Goal: Information Seeking & Learning: Understand process/instructions

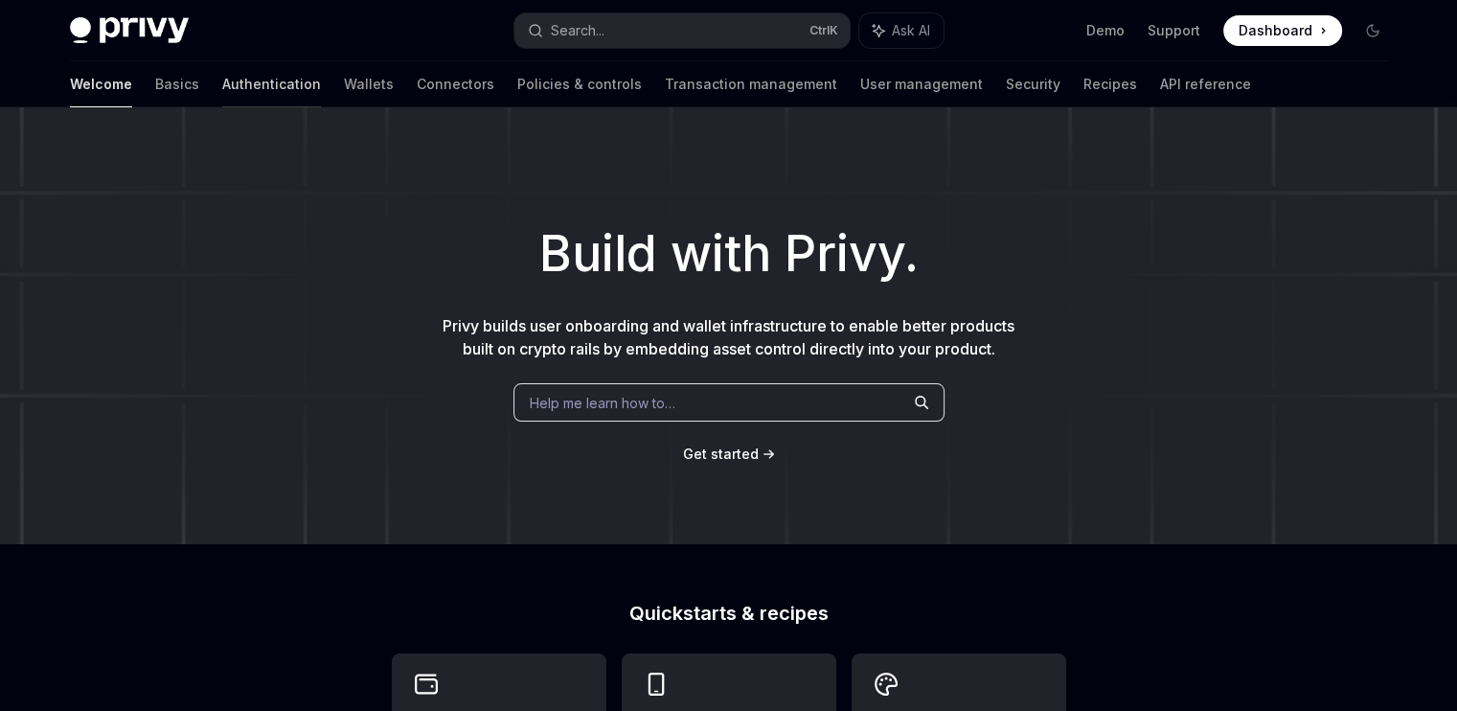
click at [222, 78] on link "Authentication" at bounding box center [271, 84] width 99 height 46
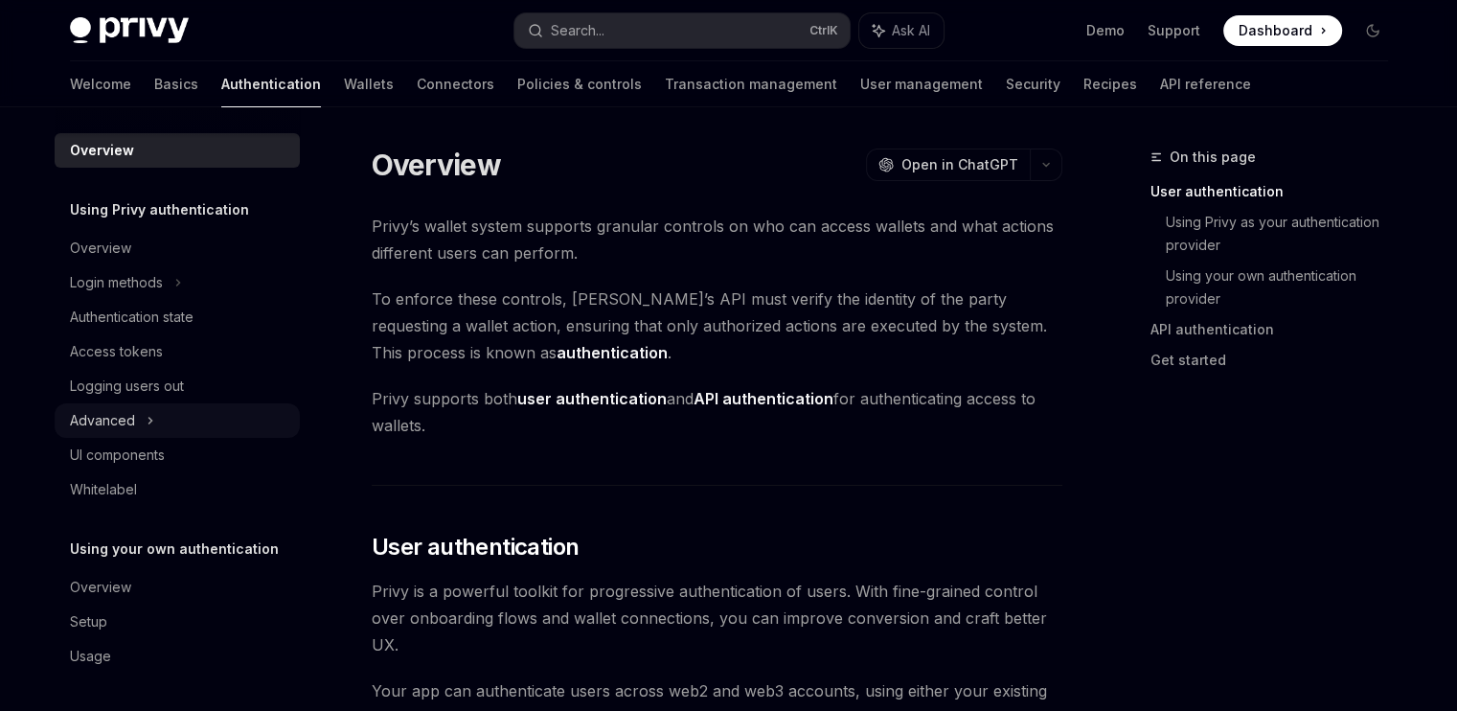
scroll to position [395, 0]
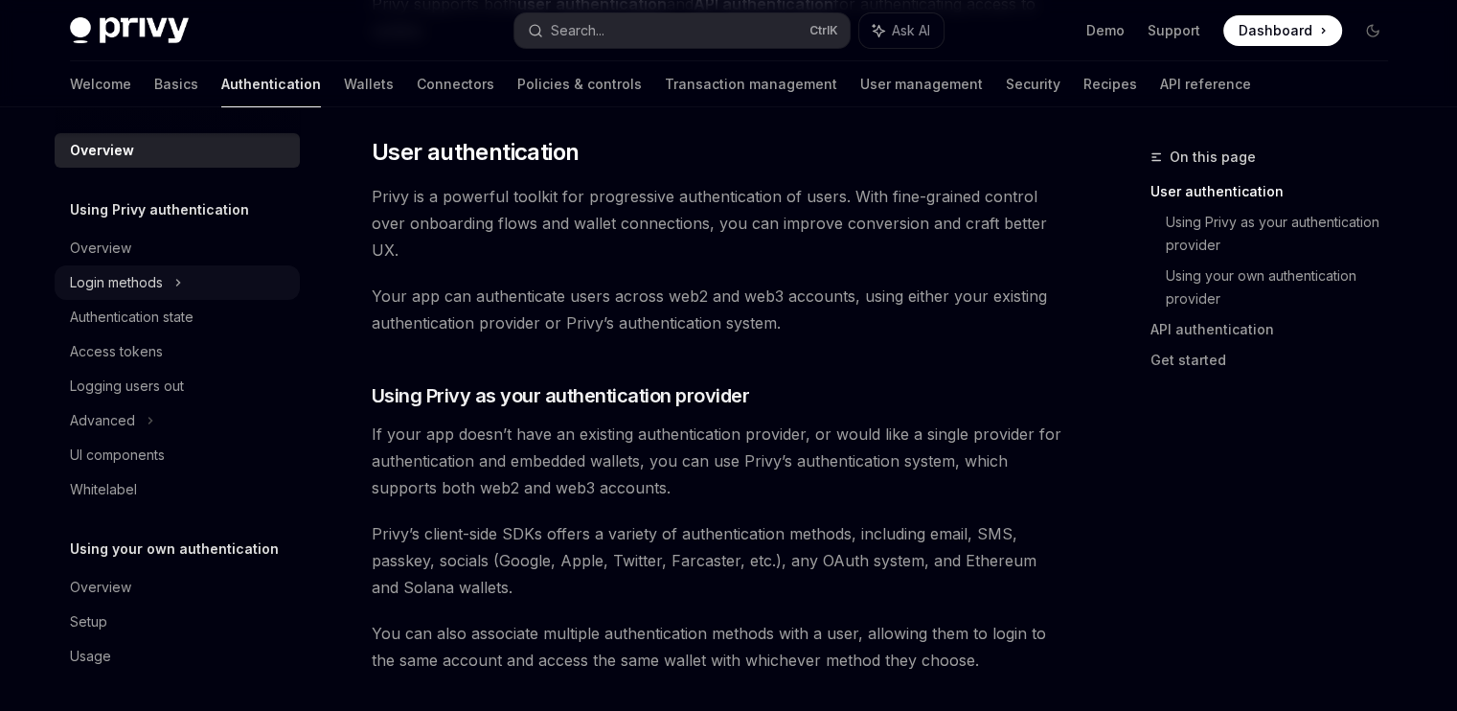
click at [133, 271] on div "Login methods" at bounding box center [116, 282] width 93 height 23
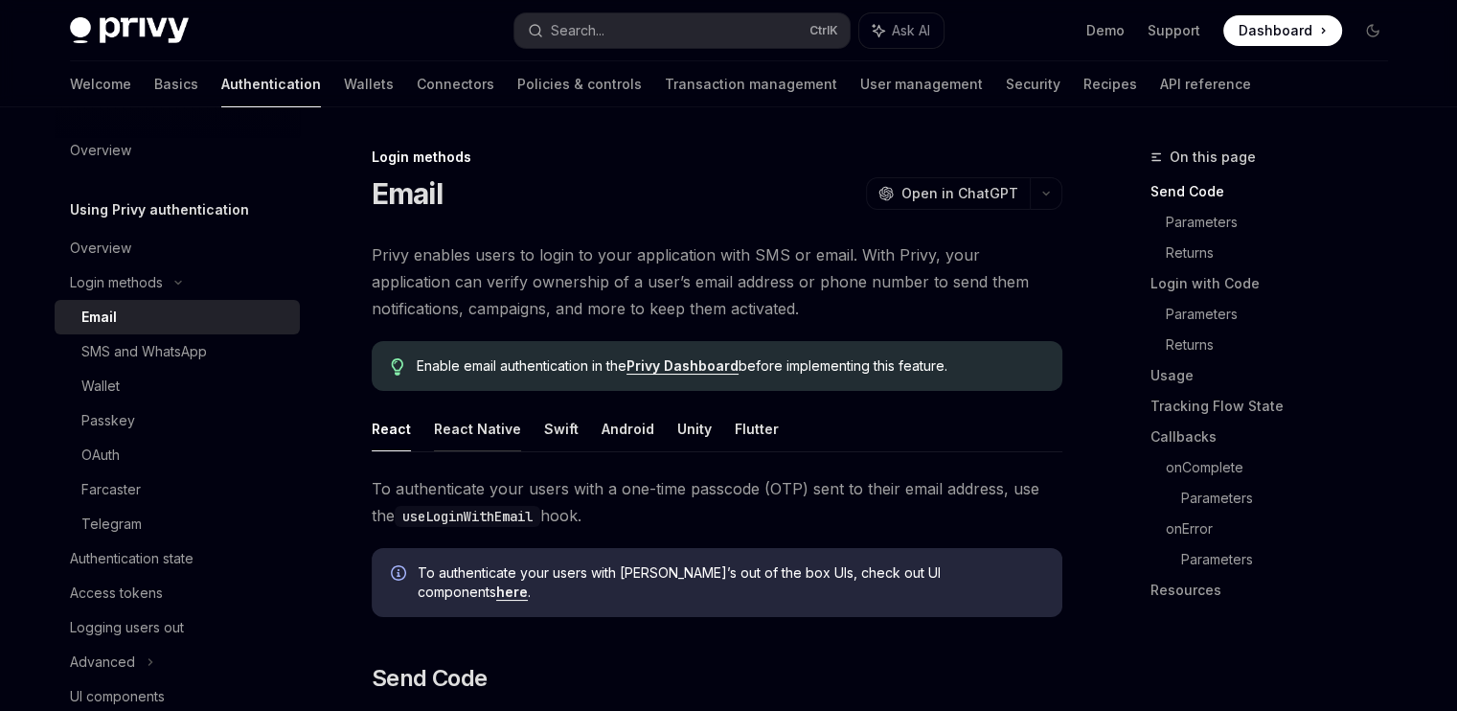
click at [469, 431] on button "React Native" at bounding box center [477, 428] width 87 height 45
type textarea "*"
